Goal: Communication & Community: Answer question/provide support

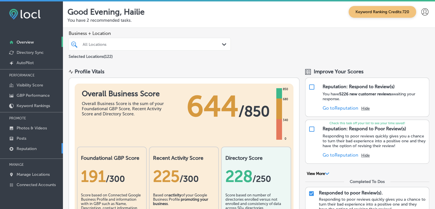
click at [45, 145] on link "Reputation" at bounding box center [31, 148] width 63 height 10
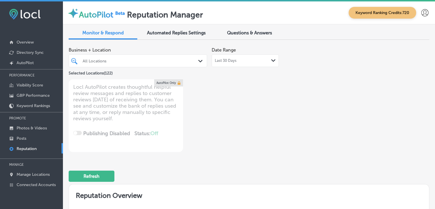
click at [226, 66] on div "Last 30 Days Path Created with Sketch." at bounding box center [245, 60] width 67 height 13
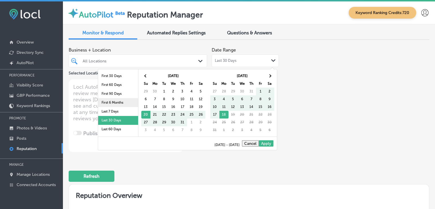
scroll to position [29, 0]
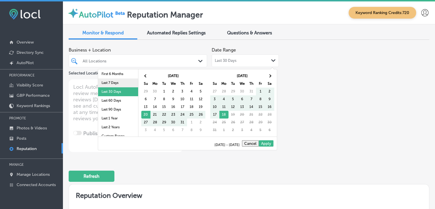
click at [123, 80] on li "Last 7 Days" at bounding box center [118, 82] width 40 height 9
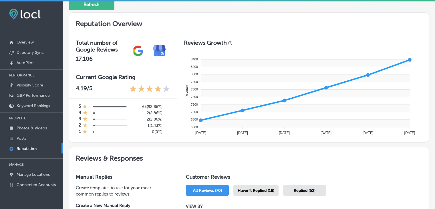
click at [259, 194] on div "Haven't Replied (18)" at bounding box center [256, 190] width 45 height 11
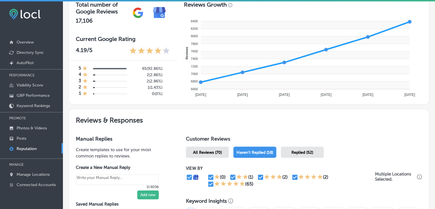
scroll to position [286, 0]
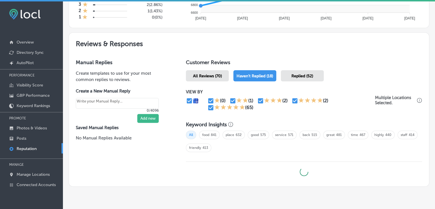
type textarea "x"
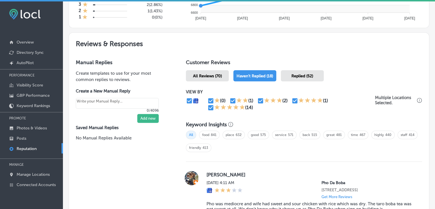
click at [293, 99] on input "checkbox" at bounding box center [295, 100] width 7 height 7
checkbox input "false"
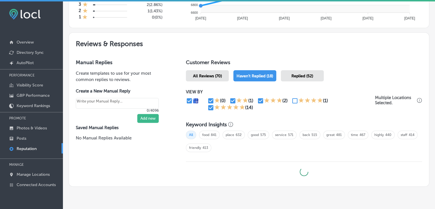
type textarea "x"
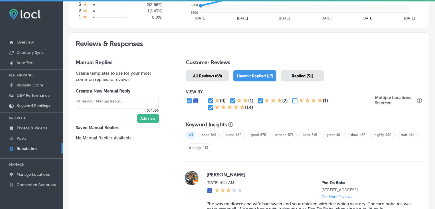
click at [213, 108] on input "checkbox" at bounding box center [211, 107] width 7 height 7
checkbox input "false"
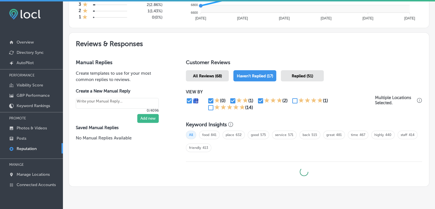
type textarea "x"
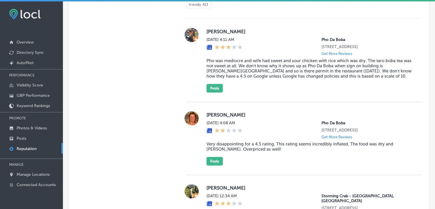
scroll to position [429, 0]
click at [215, 40] on label "[DATE] 4:11 AM" at bounding box center [225, 39] width 36 height 5
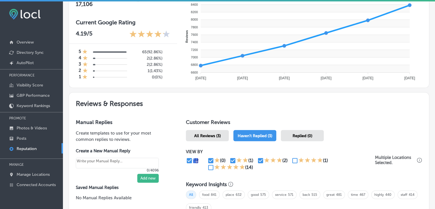
scroll to position [258, 0]
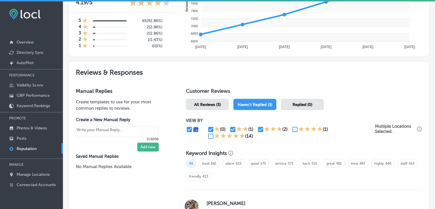
click at [231, 129] on input "checkbox" at bounding box center [233, 129] width 7 height 7
checkbox input "false"
type textarea "x"
click at [259, 129] on input "checkbox" at bounding box center [260, 129] width 7 height 7
checkbox input "false"
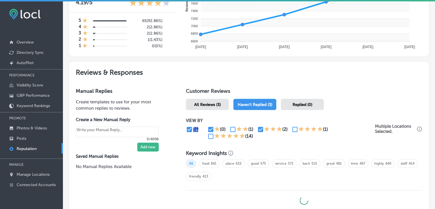
type textarea "x"
click at [294, 127] on input "checkbox" at bounding box center [295, 129] width 7 height 7
checkbox input "true"
type textarea "x"
click at [210, 134] on input "checkbox" at bounding box center [211, 136] width 7 height 7
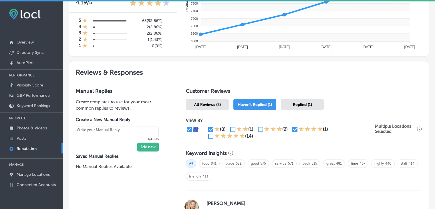
checkbox input "true"
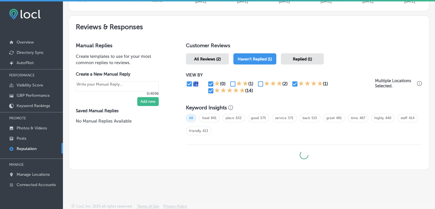
type textarea "x"
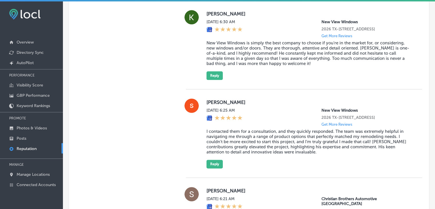
scroll to position [675, 0]
